Goal: Information Seeking & Learning: Learn about a topic

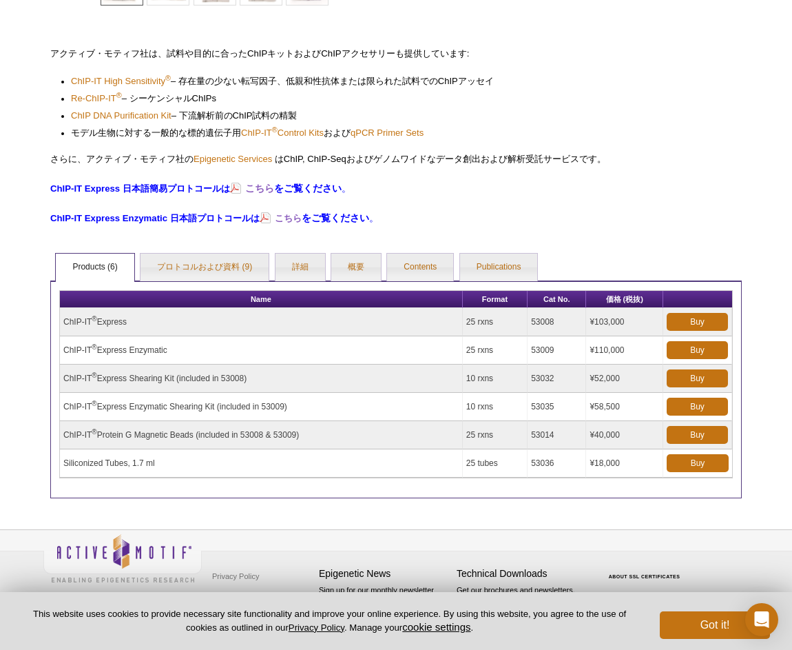
scroll to position [385, 0]
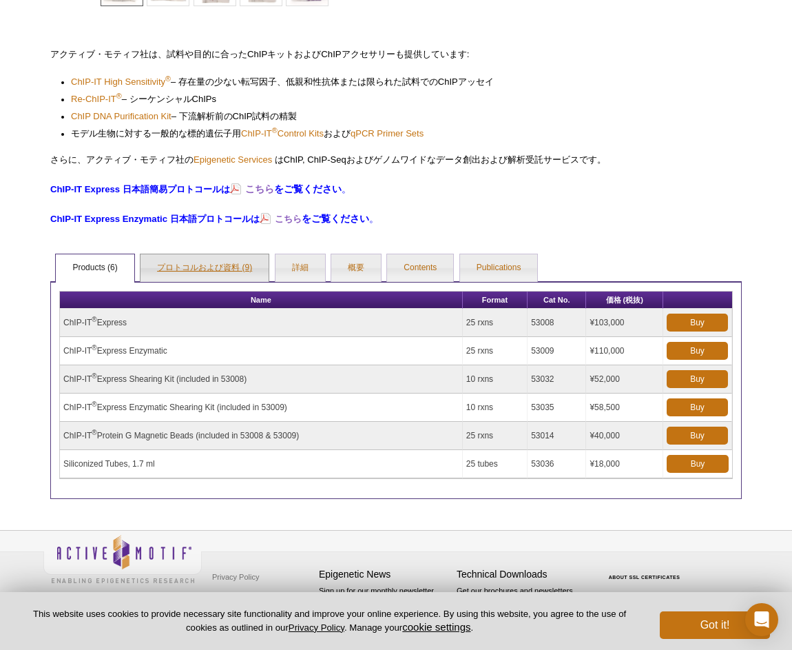
click at [197, 265] on link "プロトコルおよび資料 (9)" at bounding box center [205, 268] width 128 height 28
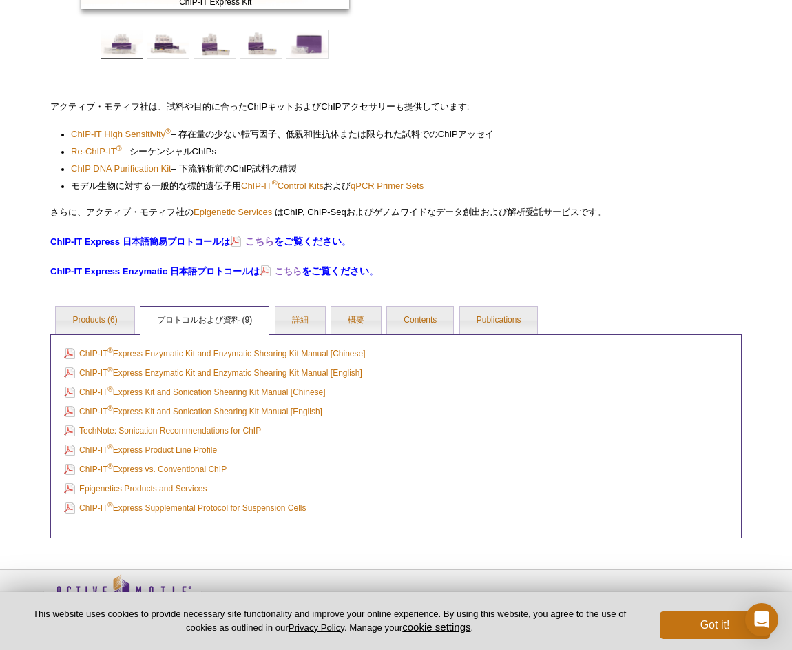
scroll to position [328, 0]
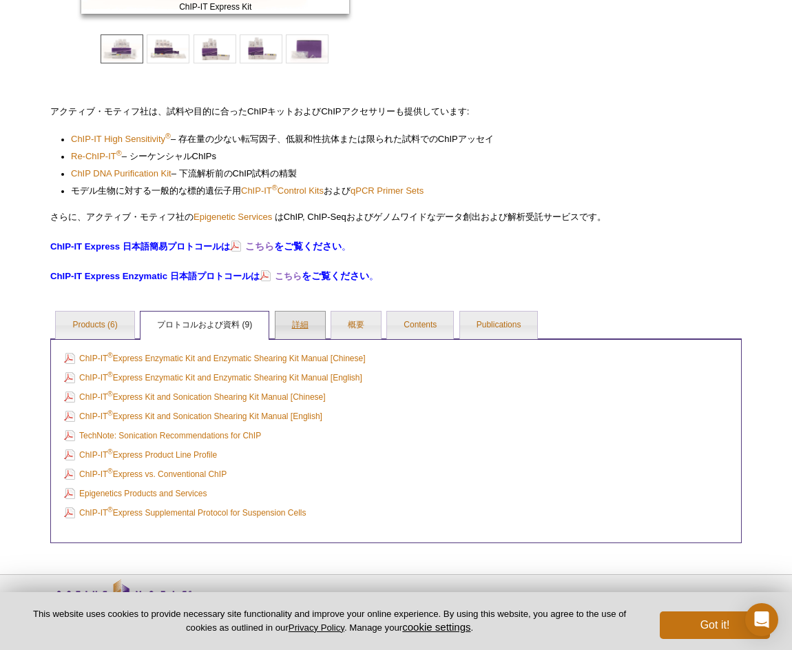
click at [300, 331] on link "詳細" at bounding box center [301, 325] width 50 height 28
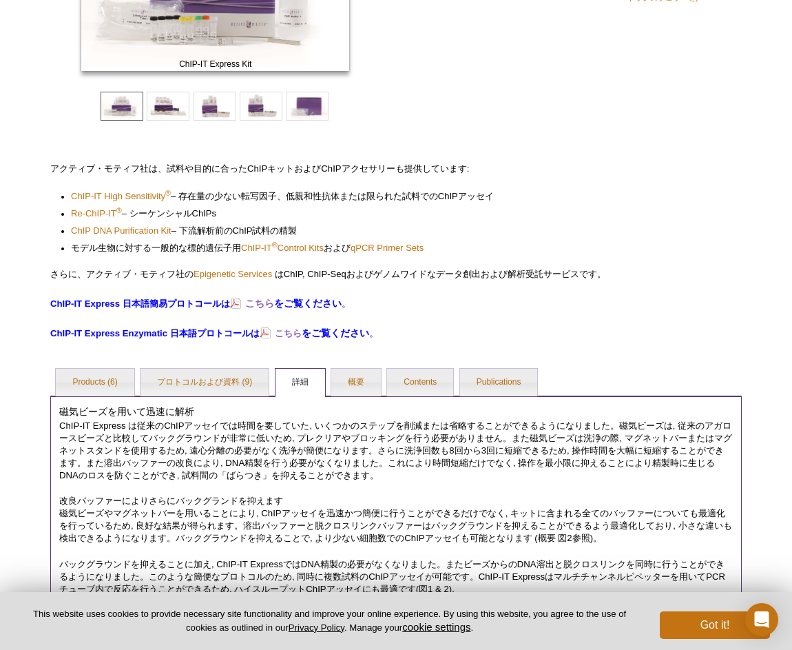
scroll to position [284, 0]
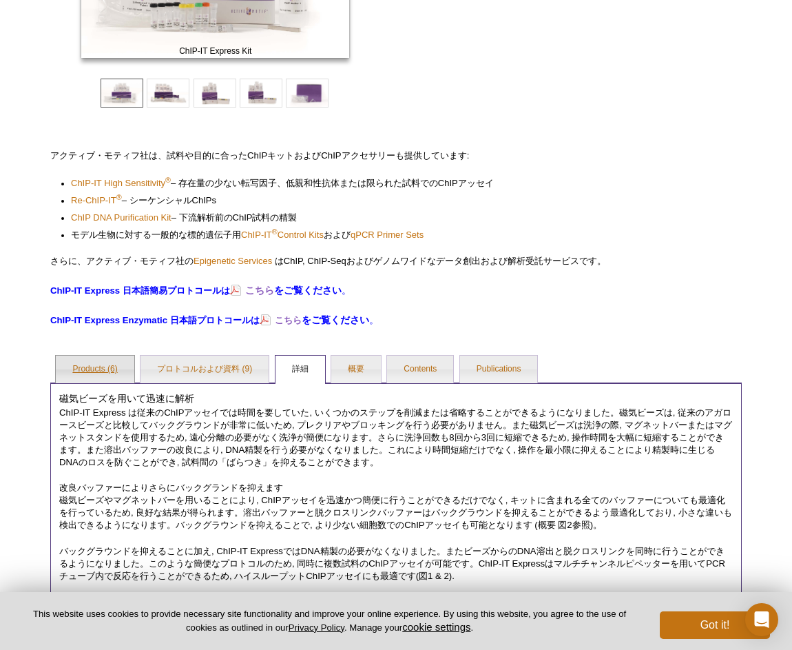
click at [94, 375] on link "Products (6)" at bounding box center [95, 369] width 78 height 28
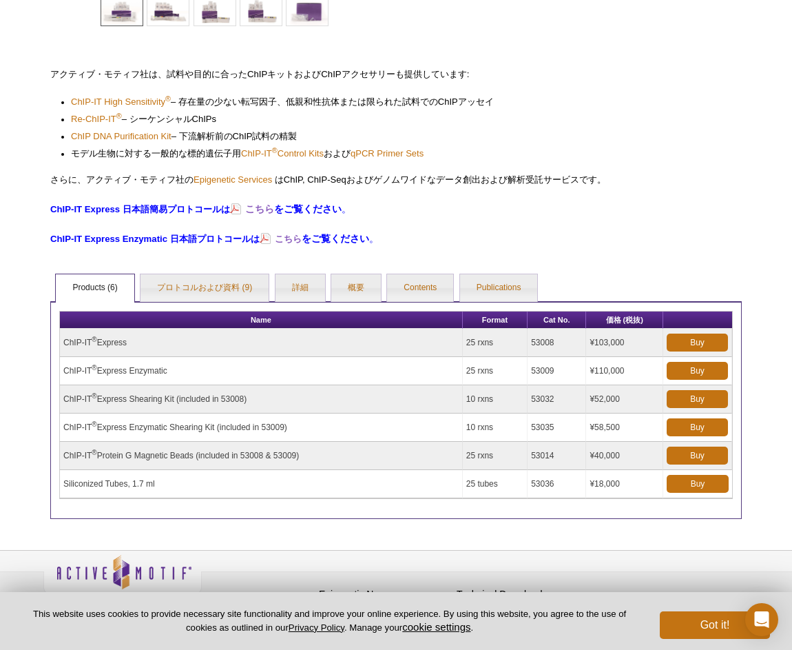
scroll to position [364, 0]
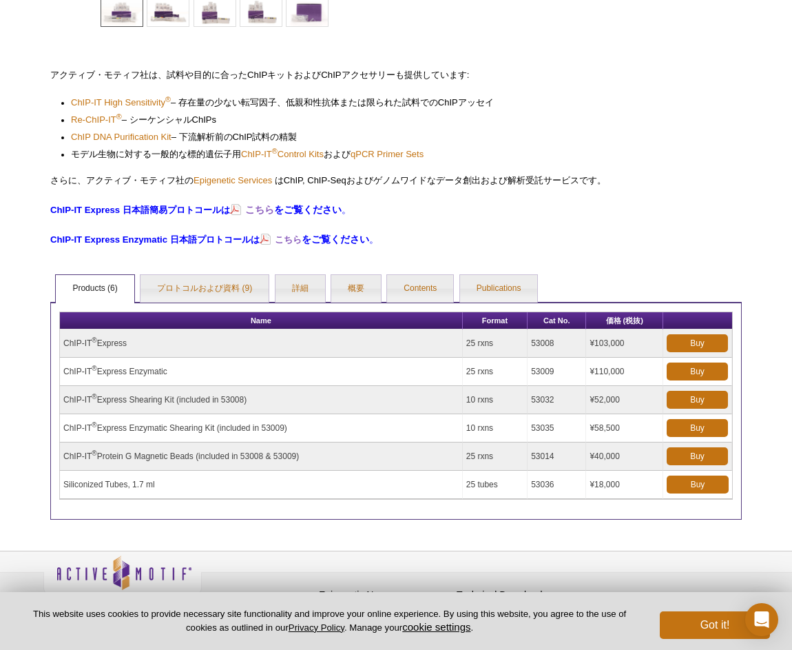
click at [185, 458] on td "ChIP-IT ® Protein G Magnetic Beads (included in 53008 & 53009)" at bounding box center [261, 456] width 403 height 28
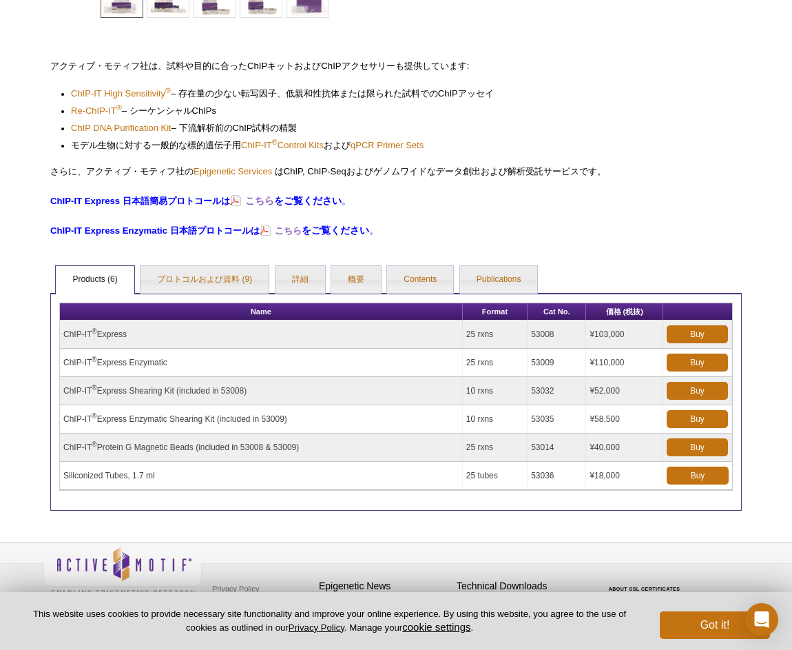
scroll to position [373, 0]
click at [429, 282] on link "Contents" at bounding box center [420, 280] width 66 height 28
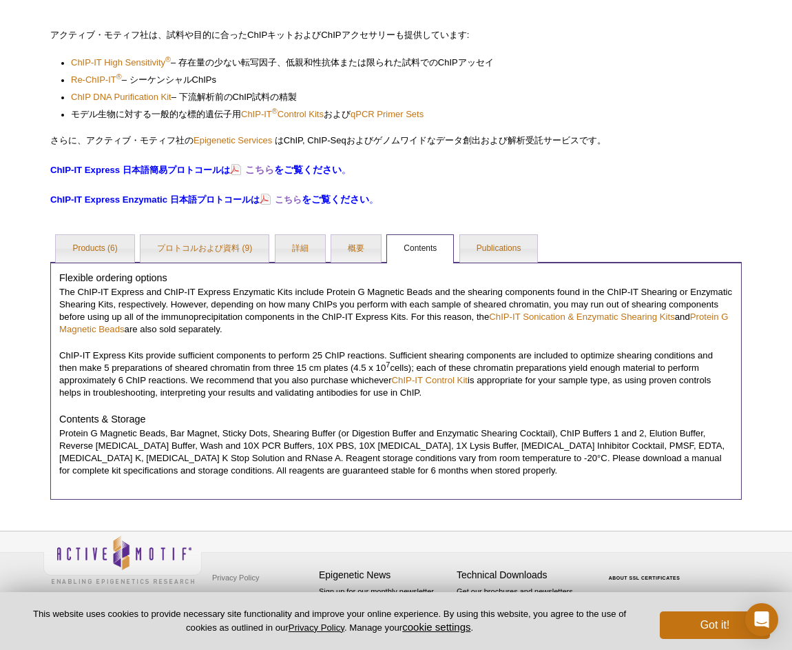
scroll to position [404, 0]
click at [573, 313] on link "ChIP-IT Sonication & Enzymatic Shearing Kits" at bounding box center [582, 317] width 186 height 10
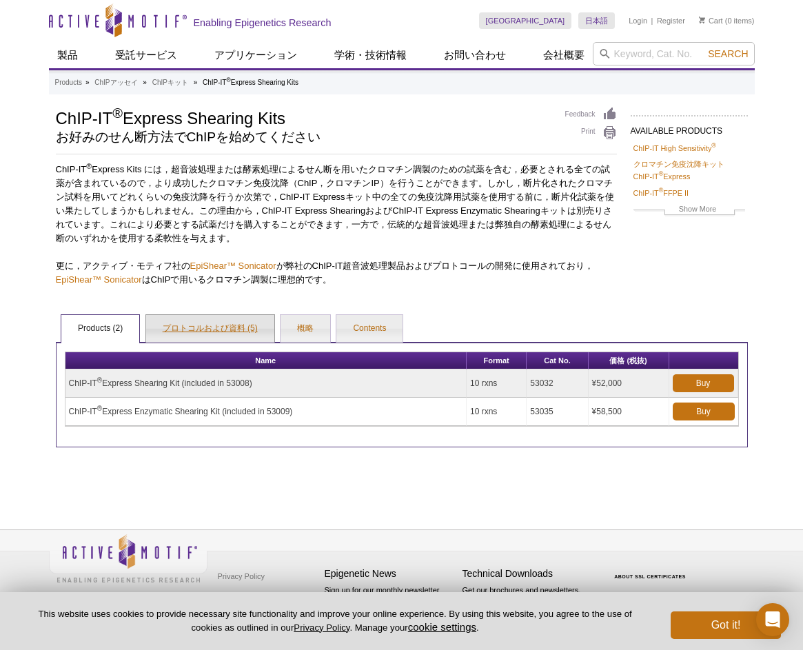
click at [243, 327] on link "プロトコルおよび資料 (5)" at bounding box center [210, 329] width 128 height 28
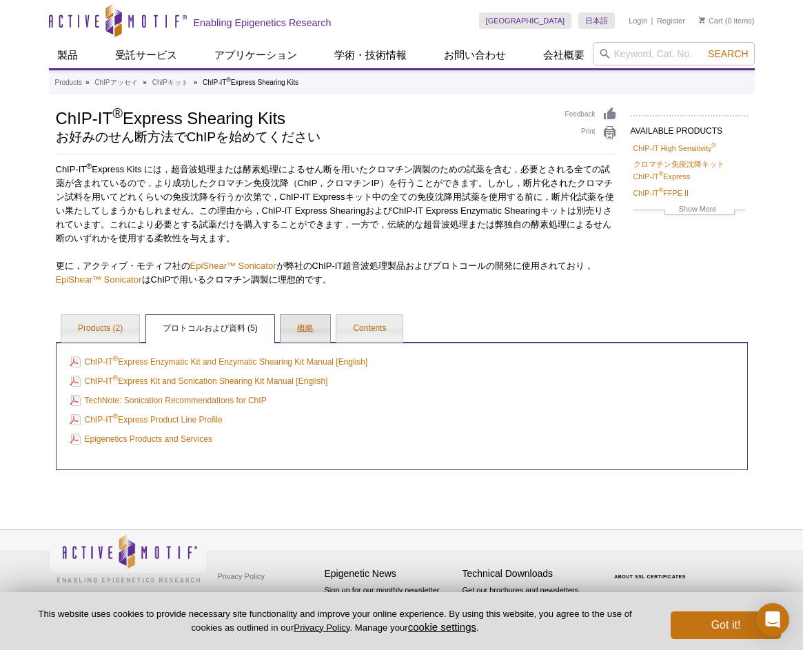
click at [302, 327] on link "概略" at bounding box center [305, 329] width 50 height 28
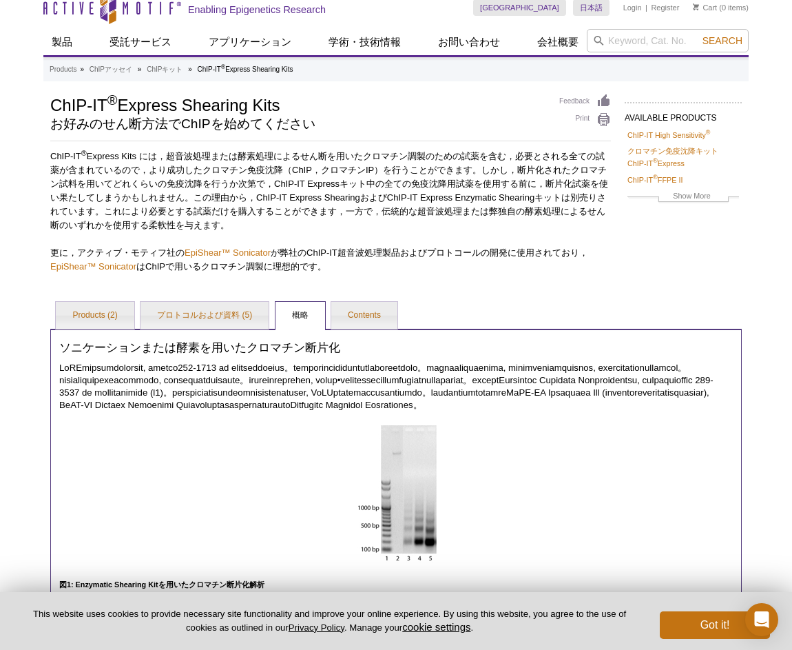
scroll to position [12, 1]
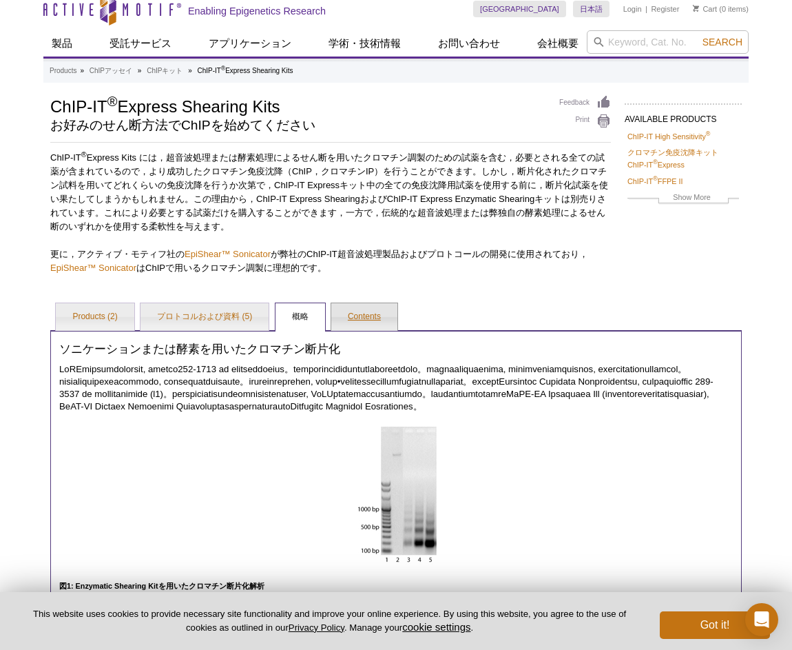
click at [367, 323] on link "Contents" at bounding box center [364, 317] width 66 height 28
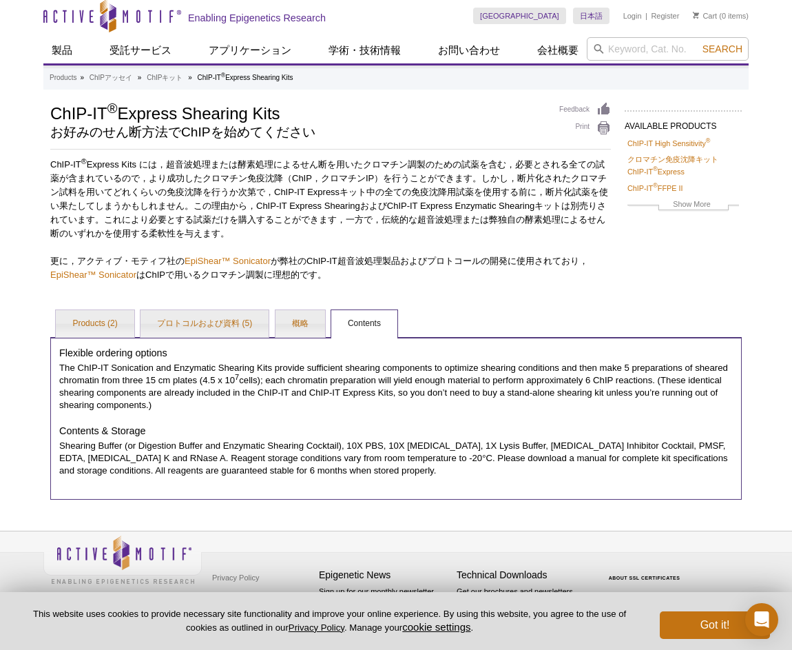
scroll to position [4, 0]
click at [287, 326] on link "概略" at bounding box center [301, 325] width 50 height 28
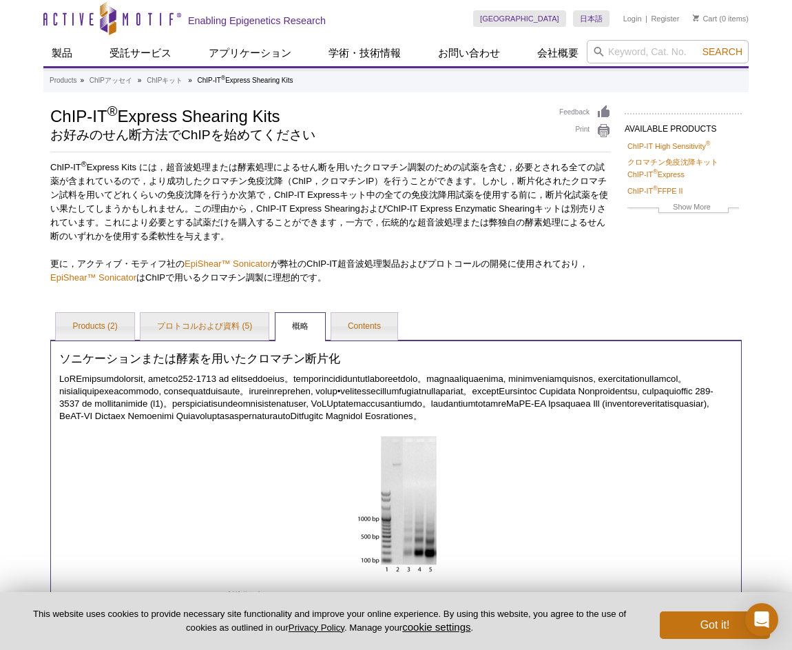
scroll to position [2, 0]
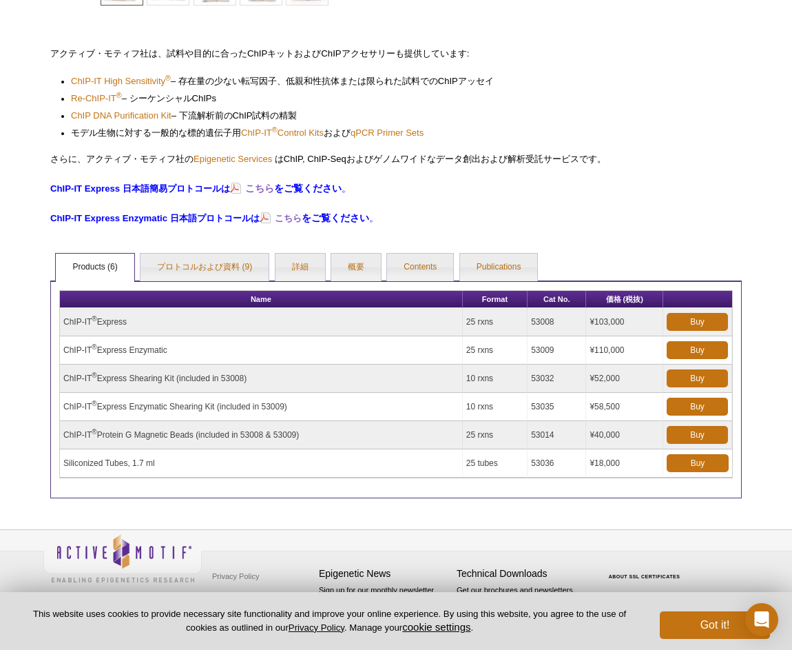
scroll to position [385, 0]
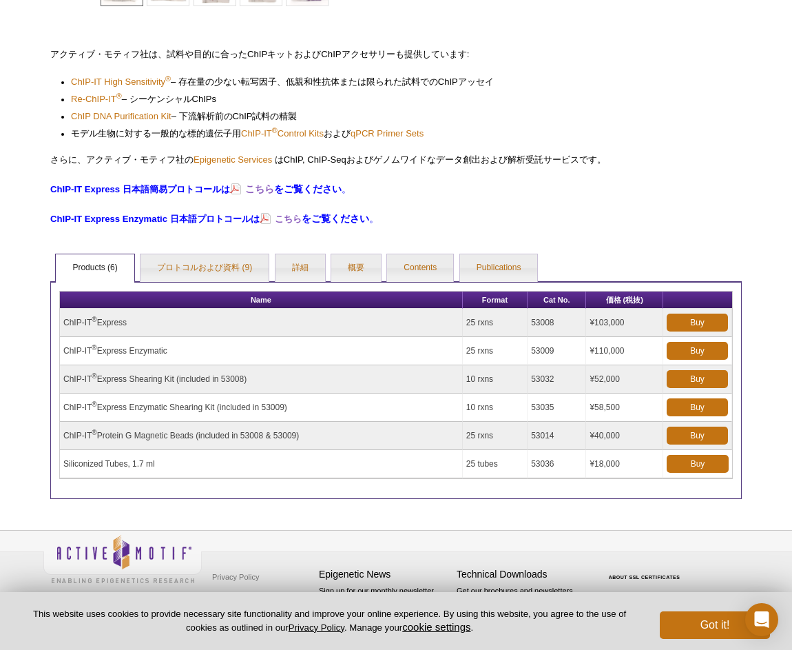
drag, startPoint x: 532, startPoint y: 432, endPoint x: 567, endPoint y: 433, distance: 34.5
click at [567, 433] on td "53014" at bounding box center [557, 436] width 59 height 28
copy td "53014"
